Goal: Navigation & Orientation: Understand site structure

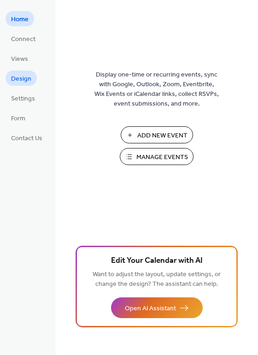
click at [18, 77] on span "Design" at bounding box center [21, 79] width 20 height 10
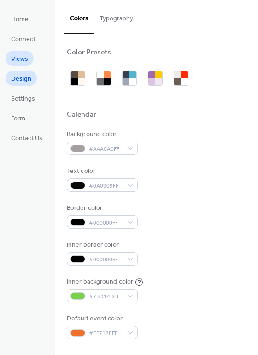
click at [21, 60] on span "Views" at bounding box center [19, 59] width 17 height 10
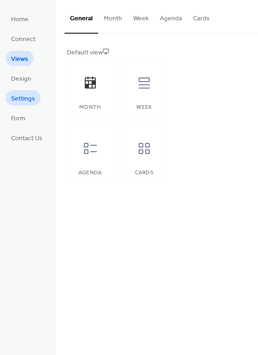
click at [18, 95] on span "Settings" at bounding box center [23, 99] width 24 height 10
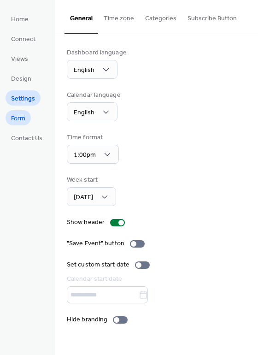
click at [16, 115] on span "Form" at bounding box center [18, 119] width 14 height 10
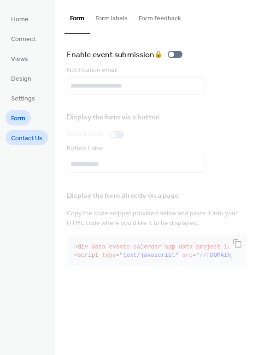
click at [28, 142] on span "Contact Us" at bounding box center [26, 139] width 31 height 10
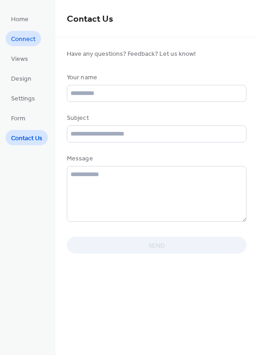
click at [26, 38] on span "Connect" at bounding box center [23, 40] width 24 height 10
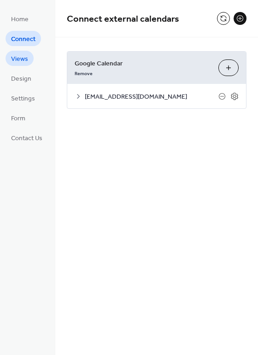
click at [16, 61] on span "Views" at bounding box center [19, 59] width 17 height 10
